Goal: Find specific fact: Find specific fact

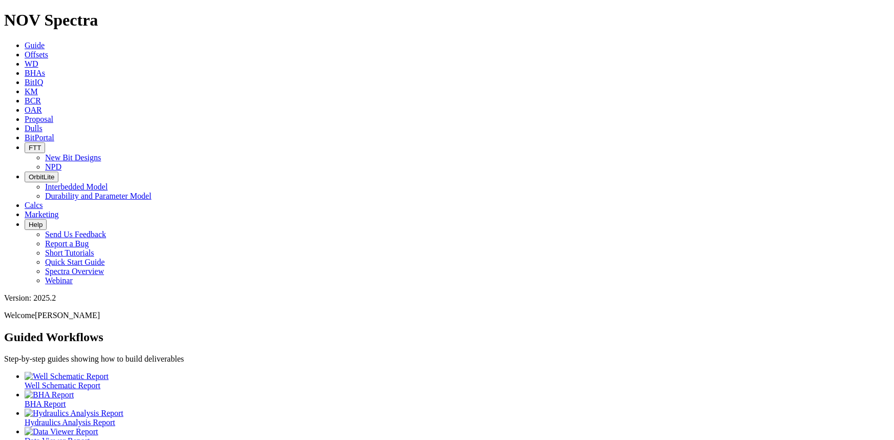
click at [43, 124] on span "Dulls" at bounding box center [34, 128] width 18 height 9
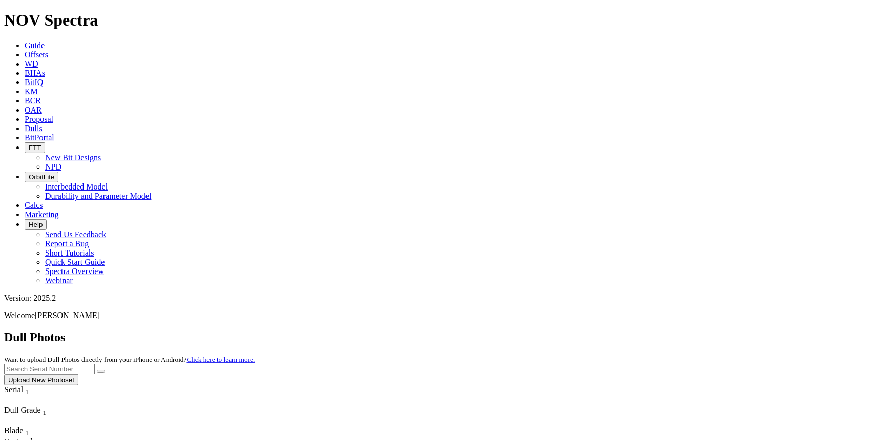
click at [95, 364] on input "text" at bounding box center [49, 369] width 91 height 11
type input "A319686"
click at [97, 370] on button "submit" at bounding box center [101, 371] width 8 height 3
